Goal: Transaction & Acquisition: Purchase product/service

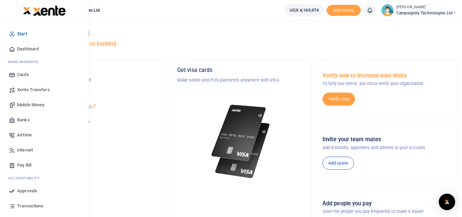
drag, startPoint x: 209, startPoint y: 83, endPoint x: 12, endPoint y: 205, distance: 232.0
click at [12, 205] on icon at bounding box center [12, 205] width 6 height 6
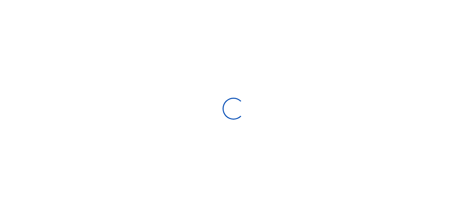
click at [28, 205] on div at bounding box center [233, 108] width 467 height 217
select select
type input "[DATE] - [DATE]"
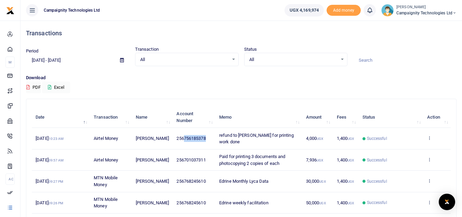
drag, startPoint x: 184, startPoint y: 135, endPoint x: 212, endPoint y: 139, distance: 28.3
click at [212, 139] on td "256756185378" at bounding box center [194, 138] width 43 height 21
copy span "756185378"
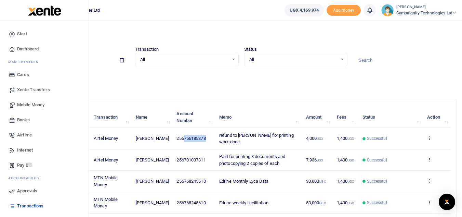
click at [26, 189] on span "Approvals" at bounding box center [27, 190] width 20 height 7
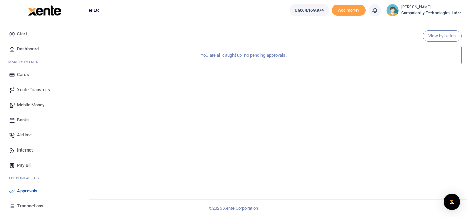
click at [33, 109] on link "Mobile Money" at bounding box center [44, 104] width 78 height 15
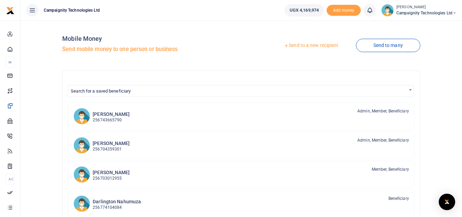
click at [305, 47] on link "Send to a new recipient" at bounding box center [310, 45] width 89 height 12
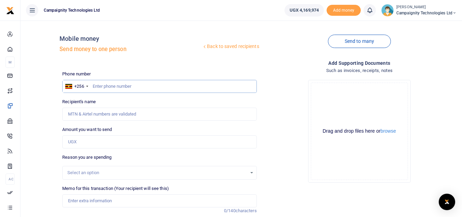
click at [146, 89] on input "text" at bounding box center [159, 86] width 194 height 13
paste input "756185378"
type input "756185378"
click at [109, 140] on input "Amount you want to send" at bounding box center [159, 141] width 194 height 13
type input "7"
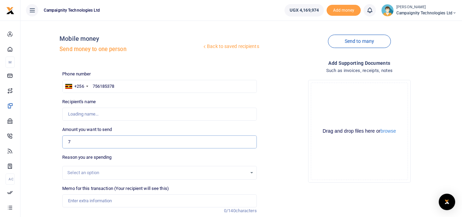
type input "[PERSON_NAME]"
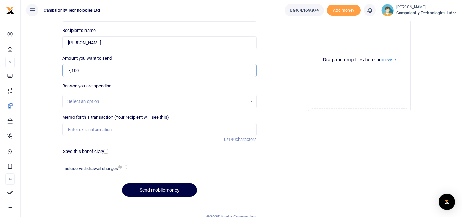
scroll to position [80, 0]
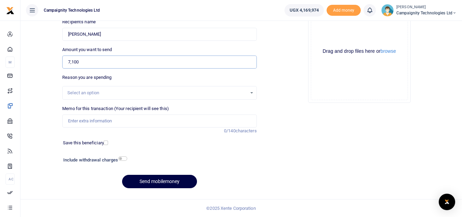
type input "7,100"
click at [156, 127] on input "Memo for this transaction (Your recipient will see this)" at bounding box center [159, 120] width 194 height 13
type input "refund to mark for printing SOPs"
click at [161, 178] on button "Send mobilemoney" at bounding box center [159, 180] width 75 height 13
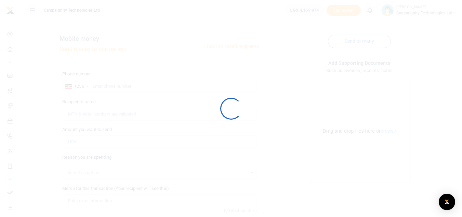
scroll to position [80, 0]
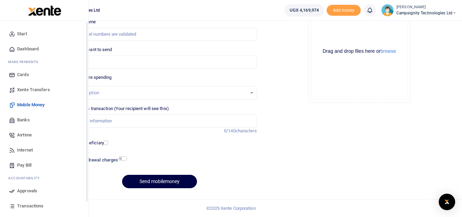
click at [19, 190] on span "Approvals" at bounding box center [27, 190] width 20 height 7
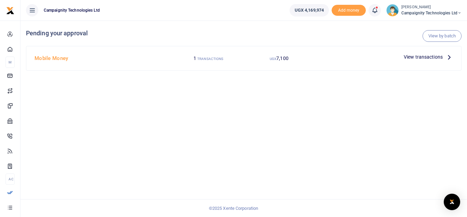
click at [412, 55] on span "View transactions" at bounding box center [423, 57] width 39 height 8
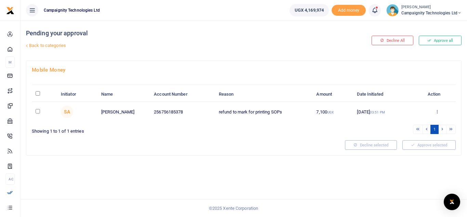
click at [467, 172] on div "Pending your approval Back to categories Decline All Approve all Mobile Money I…" at bounding box center [244, 119] width 447 height 196
click at [437, 115] on div "Approve Decline Details" at bounding box center [437, 111] width 29 height 7
click at [439, 111] on icon at bounding box center [437, 111] width 4 height 5
click at [411, 124] on link "Approve" at bounding box center [412, 123] width 54 height 10
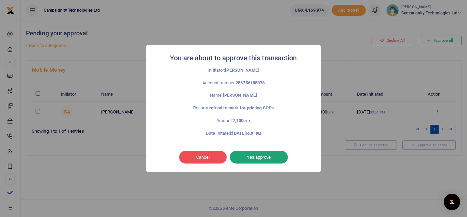
click at [266, 157] on button "Yes approve" at bounding box center [259, 156] width 58 height 13
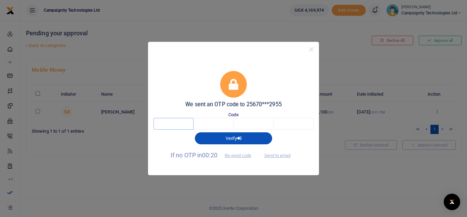
click at [182, 120] on input "text" at bounding box center [174, 124] width 40 height 12
type input "4"
type input "6"
type input "2"
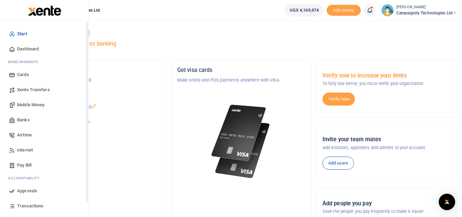
click at [23, 204] on span "Transactions" at bounding box center [30, 205] width 26 height 7
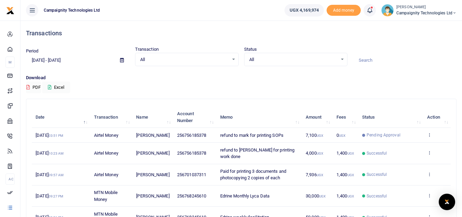
scroll to position [158, 0]
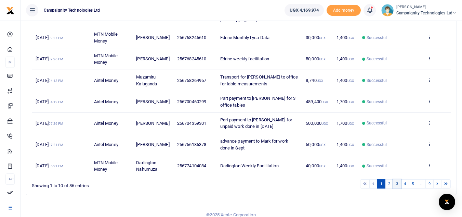
click at [398, 179] on link "3" at bounding box center [397, 183] width 8 height 9
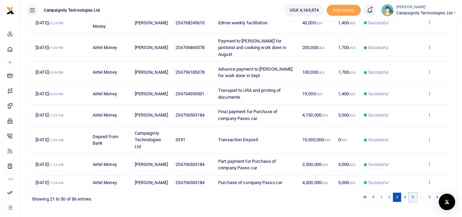
click at [411, 198] on link "5" at bounding box center [413, 196] width 8 height 9
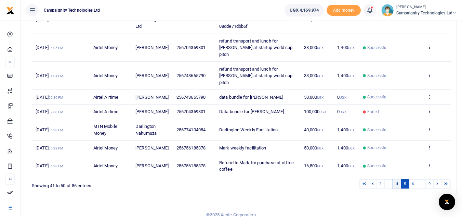
click at [396, 179] on link "4" at bounding box center [397, 183] width 8 height 9
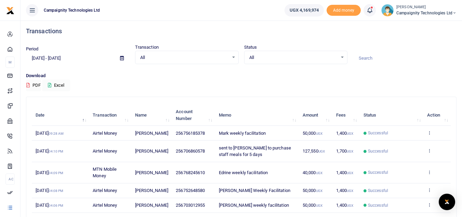
scroll to position [0, 0]
